Goal: Find specific page/section

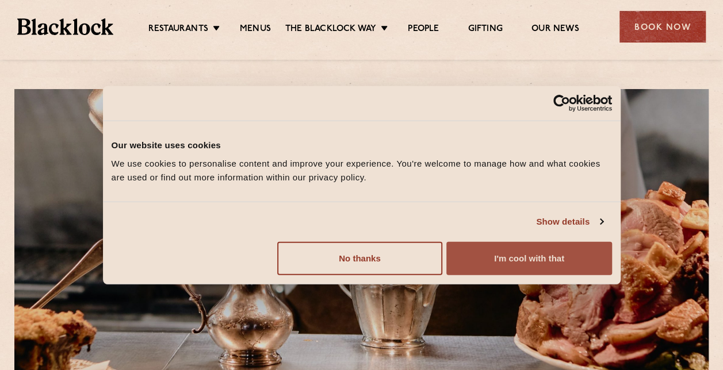
click at [502, 252] on button "I'm cool with that" at bounding box center [528, 257] width 165 height 33
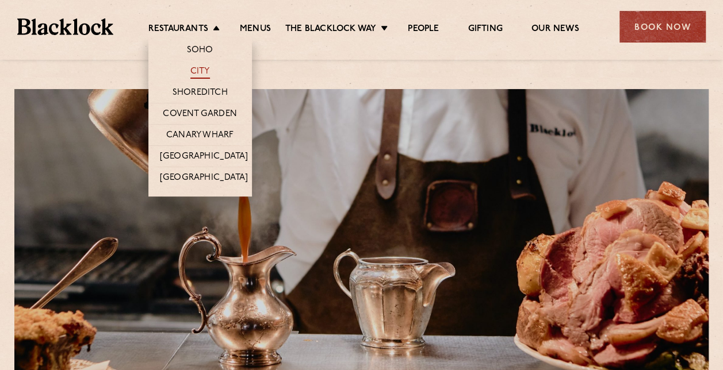
click at [197, 69] on link "City" at bounding box center [200, 72] width 20 height 13
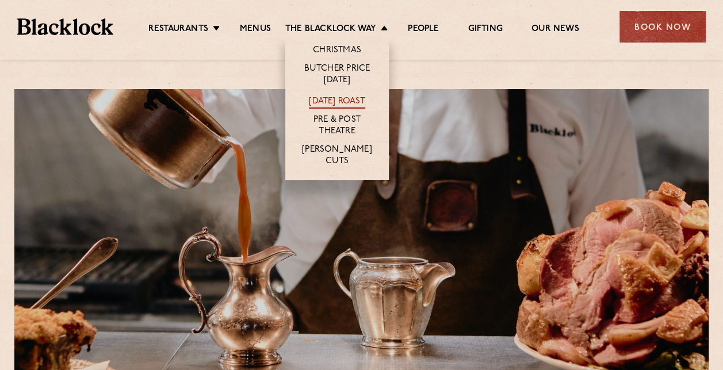
click at [343, 103] on link "[DATE] Roast" at bounding box center [337, 102] width 56 height 13
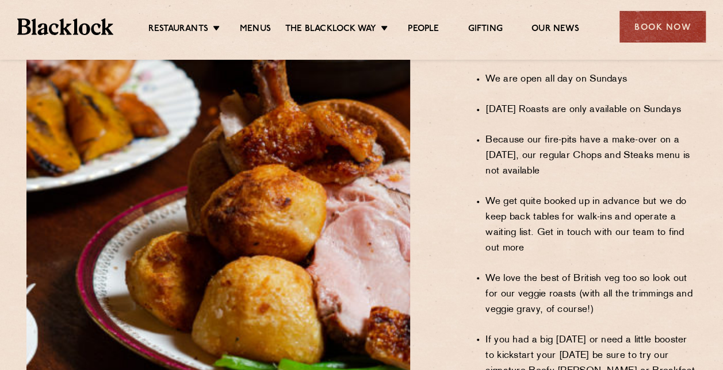
scroll to position [977, 0]
